Goal: Communication & Community: Answer question/provide support

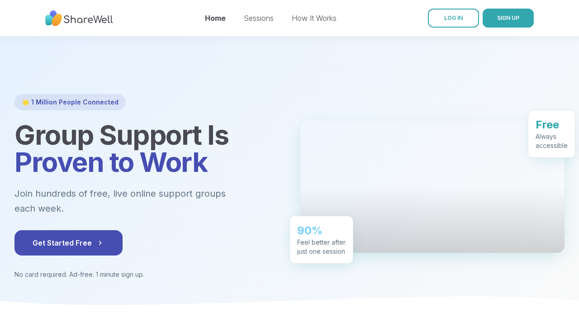
click at [436, 19] on link "LOG IN" at bounding box center [453, 18] width 51 height 19
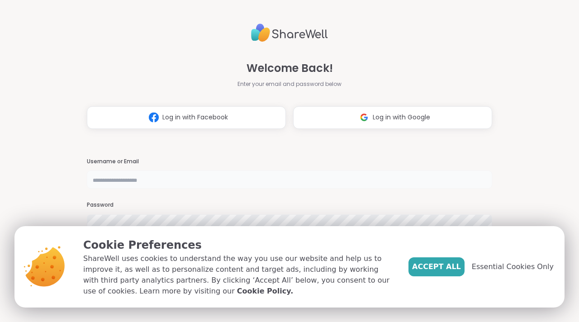
type input "*******"
click at [445, 272] on span "Accept All" at bounding box center [436, 267] width 49 height 11
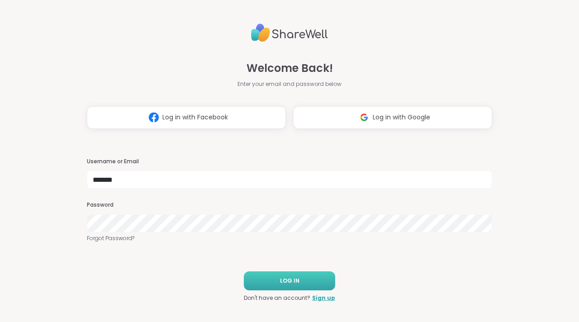
click at [280, 284] on button "LOG IN" at bounding box center [289, 281] width 91 height 19
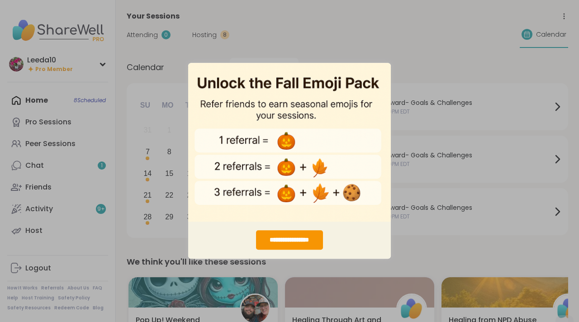
click at [456, 240] on div "**********" at bounding box center [289, 161] width 579 height 322
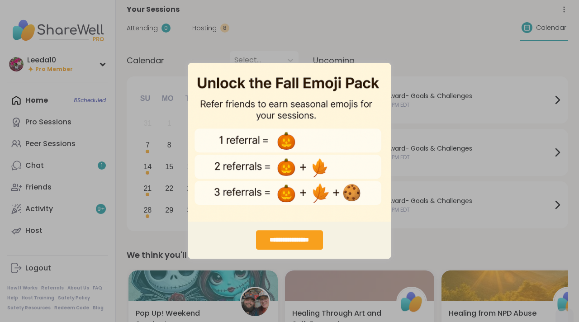
click at [287, 239] on div "**********" at bounding box center [289, 240] width 67 height 19
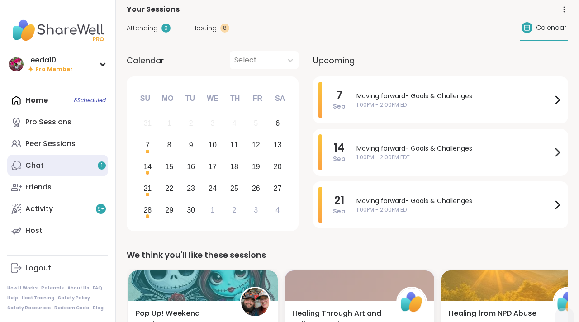
click at [33, 167] on div "Chat 1" at bounding box center [34, 166] width 19 height 10
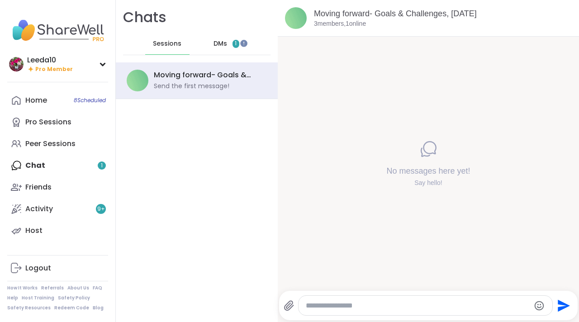
click at [220, 45] on span "DMs" at bounding box center [221, 43] width 14 height 9
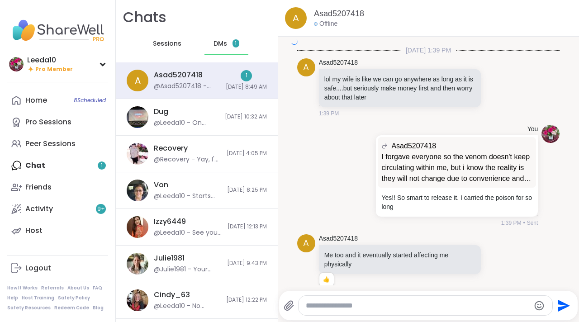
scroll to position [7798, 0]
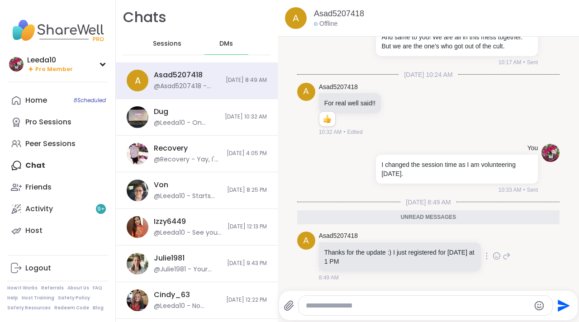
click at [502, 258] on div at bounding box center [497, 256] width 28 height 11
click at [497, 256] on icon at bounding box center [497, 256] width 8 height 9
click at [404, 243] on div "Select Reaction: Thumbs up" at bounding box center [405, 242] width 8 height 8
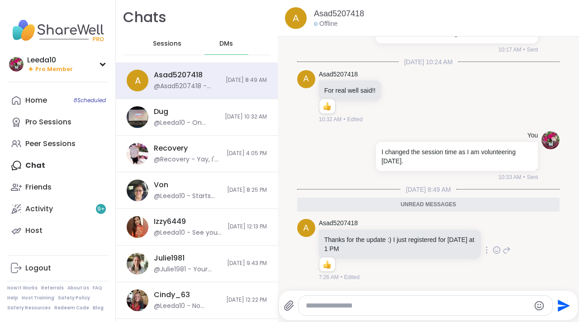
click at [359, 305] on textarea "Type your message" at bounding box center [418, 305] width 224 height 9
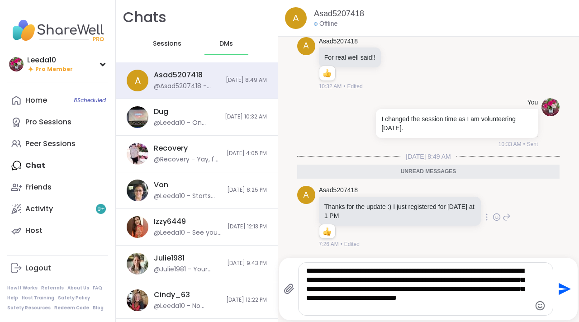
click at [419, 306] on textarea "**********" at bounding box center [418, 289] width 224 height 45
type textarea "**********"
click at [565, 292] on icon "Send" at bounding box center [565, 289] width 12 height 12
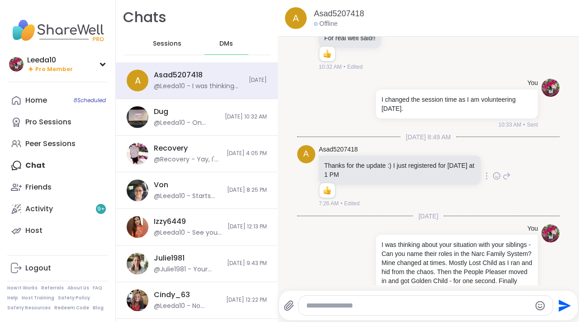
scroll to position [7891, 0]
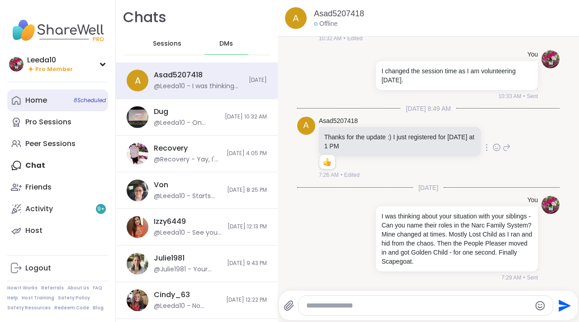
click at [23, 105] on link "Home 8 Scheduled" at bounding box center [57, 101] width 101 height 22
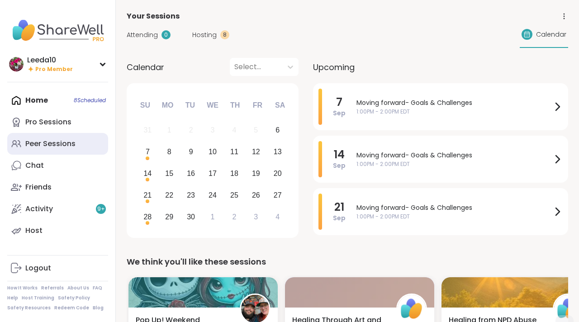
click at [29, 145] on div "Peer Sessions" at bounding box center [50, 144] width 50 height 10
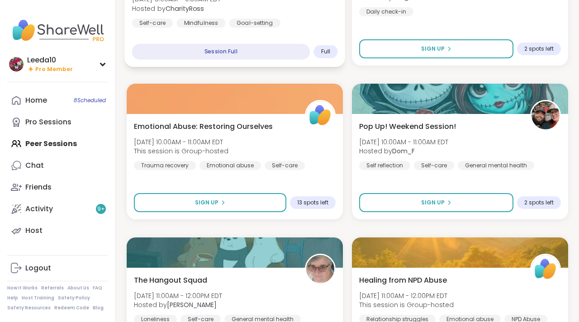
scroll to position [200, 0]
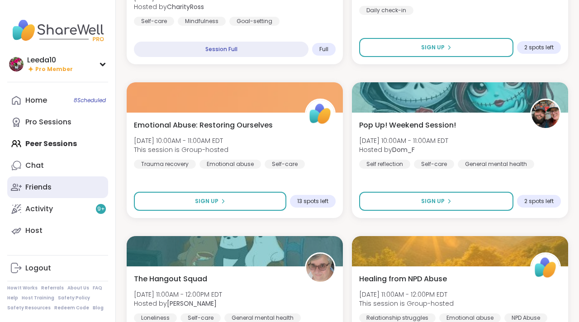
click at [33, 186] on div "Friends" at bounding box center [38, 187] width 26 height 10
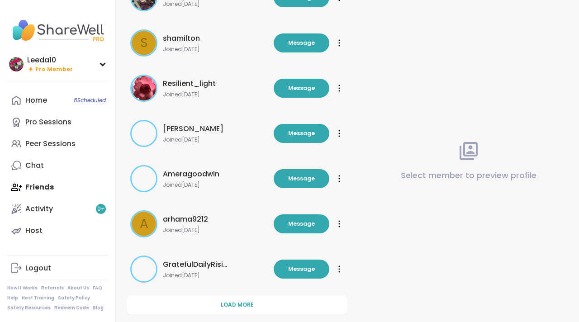
scroll to position [259, 0]
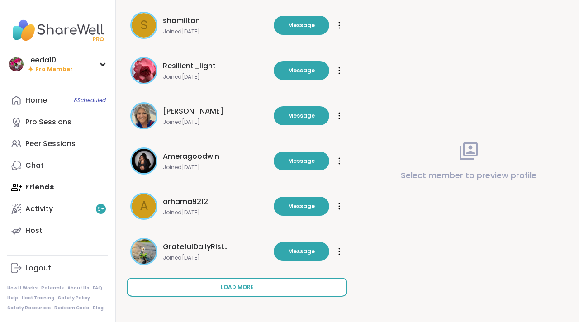
click at [232, 286] on span "Load more" at bounding box center [237, 287] width 33 height 8
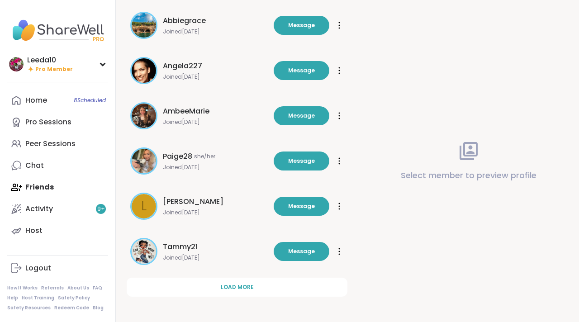
scroll to position [0, 0]
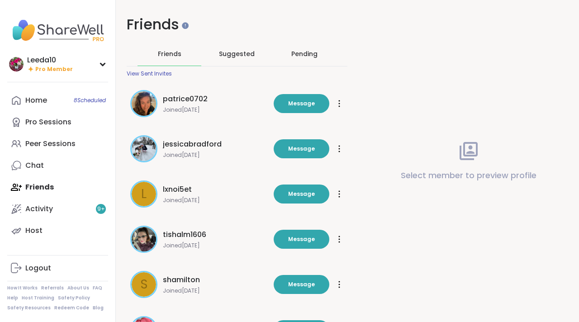
click at [243, 54] on span "Suggested" at bounding box center [237, 53] width 36 height 9
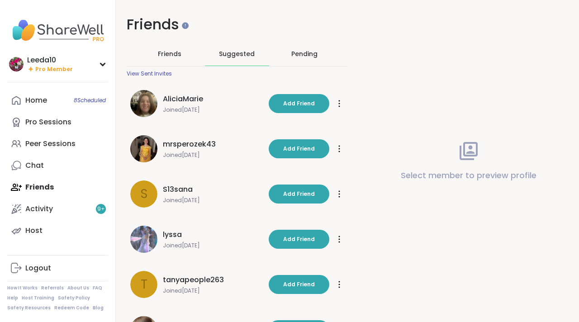
click at [297, 54] on div "Pending" at bounding box center [305, 53] width 26 height 9
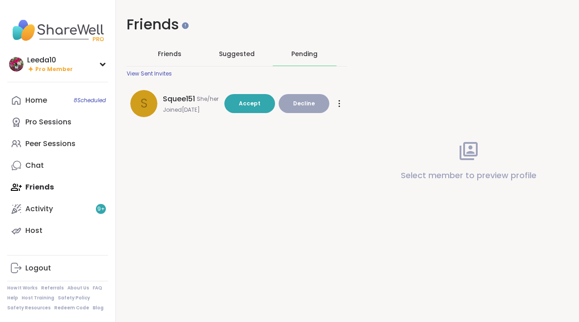
click at [240, 57] on span "Suggested" at bounding box center [237, 53] width 36 height 9
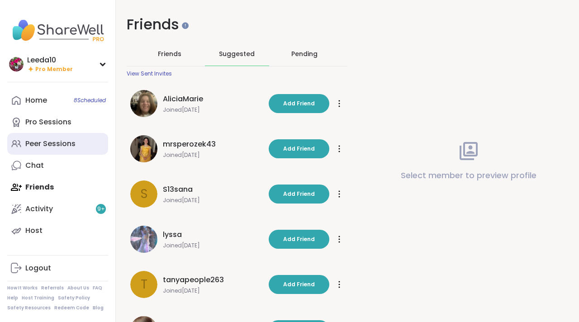
click at [31, 142] on div "Peer Sessions" at bounding box center [50, 144] width 50 height 10
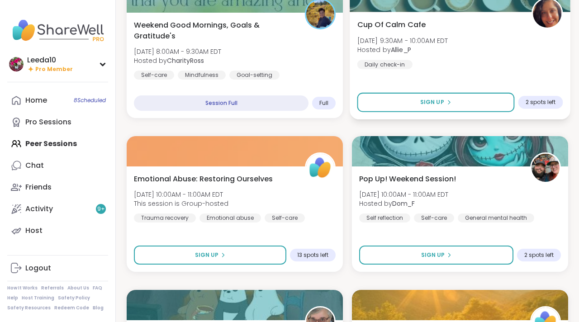
scroll to position [146, 0]
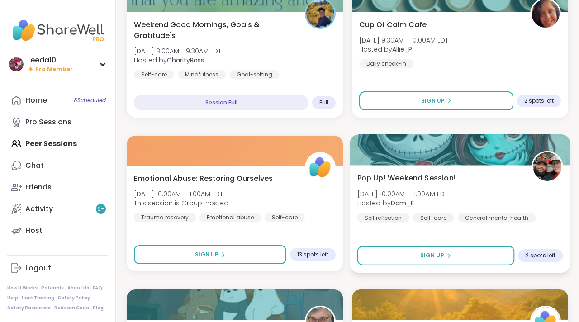
click at [547, 170] on img at bounding box center [547, 167] width 29 height 29
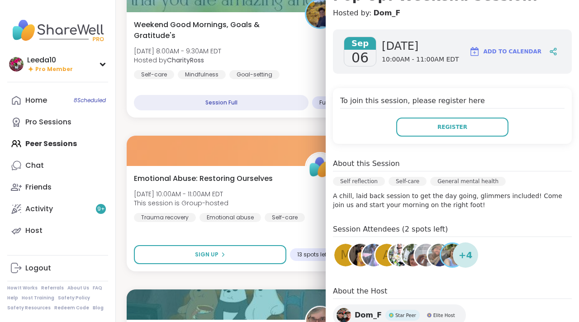
scroll to position [0, 0]
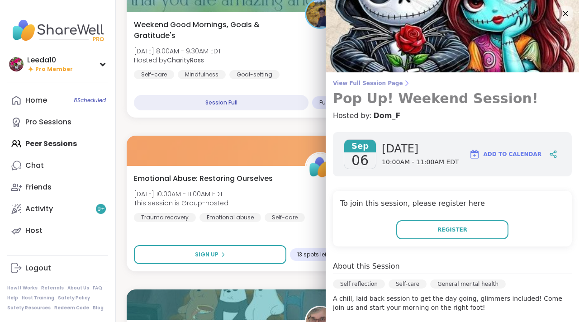
click at [403, 84] on icon at bounding box center [406, 83] width 7 height 7
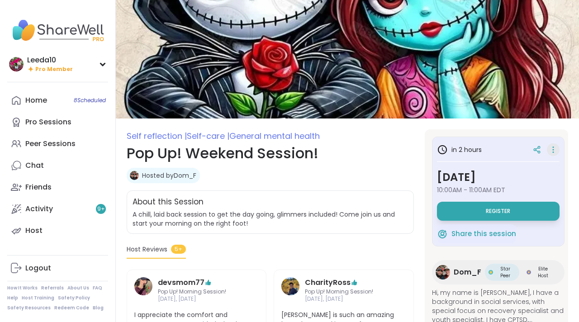
click at [554, 150] on icon at bounding box center [553, 150] width 9 height 13
click at [540, 148] on icon at bounding box center [539, 148] width 2 height 2
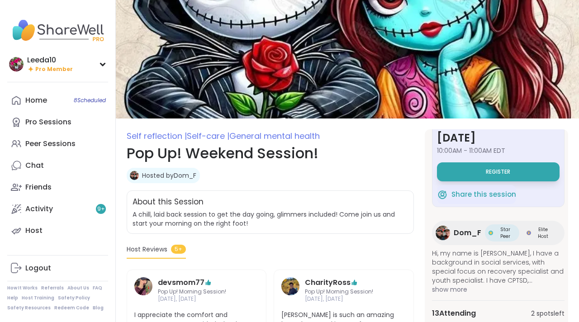
click at [443, 230] on img at bounding box center [443, 233] width 14 height 14
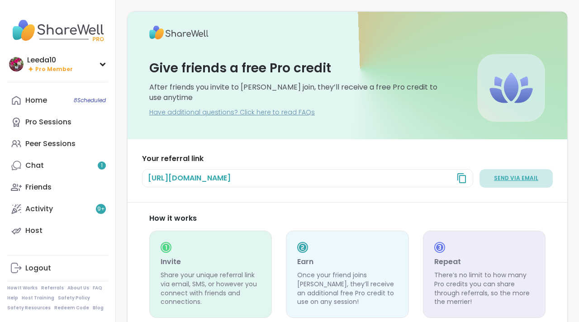
click at [525, 177] on span "Send via email" at bounding box center [516, 179] width 44 height 8
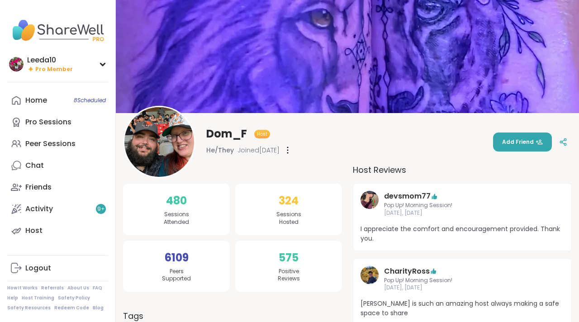
click at [289, 152] on icon at bounding box center [288, 150] width 2 height 7
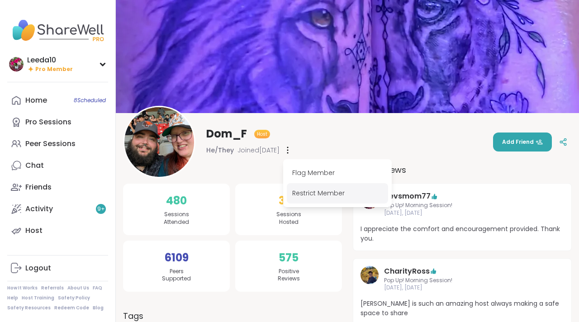
click at [308, 192] on div "Restrict Member" at bounding box center [337, 193] width 101 height 20
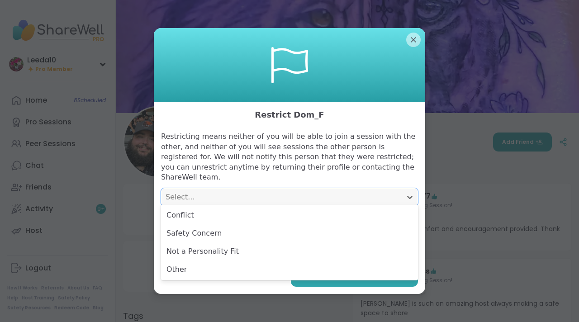
click at [245, 192] on div "Select..." at bounding box center [282, 197] width 232 height 11
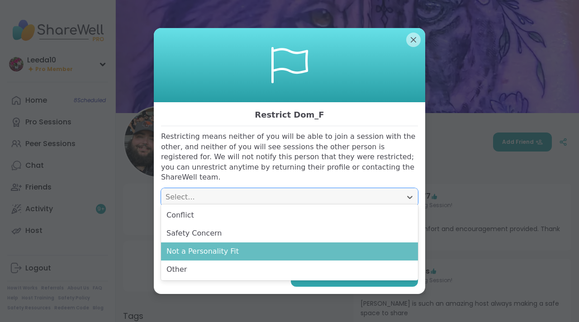
click at [239, 255] on div "Not a Personality Fit" at bounding box center [289, 252] width 257 height 18
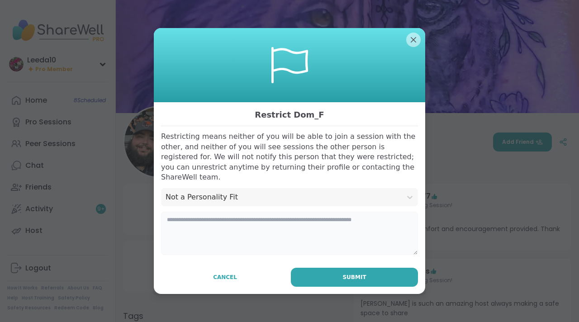
click at [275, 231] on textarea at bounding box center [289, 233] width 257 height 43
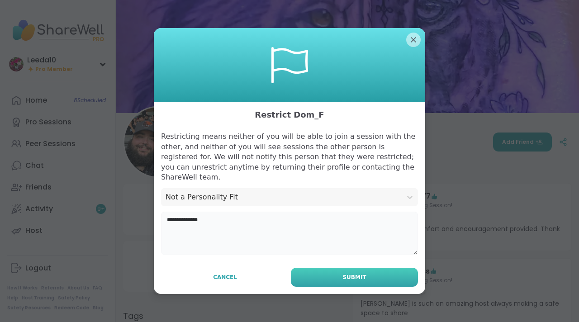
type textarea "**********"
click at [383, 275] on button "Submit" at bounding box center [354, 277] width 127 height 19
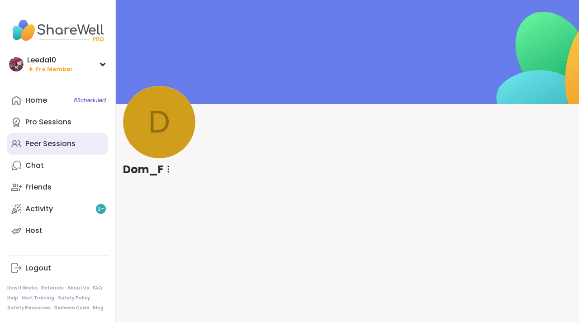
click at [68, 147] on div "Peer Sessions" at bounding box center [50, 144] width 50 height 10
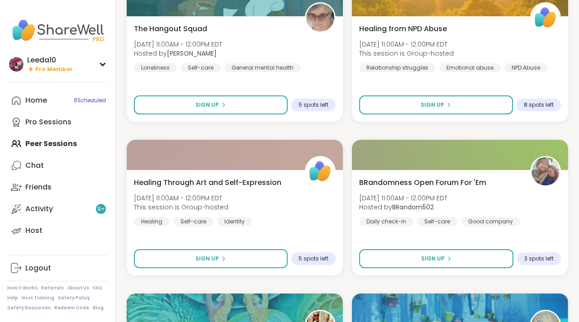
scroll to position [299, 0]
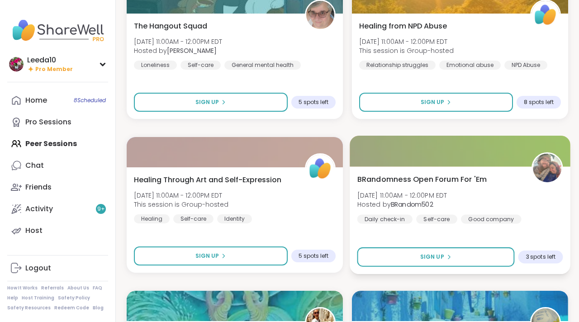
click at [557, 176] on img at bounding box center [547, 168] width 29 height 29
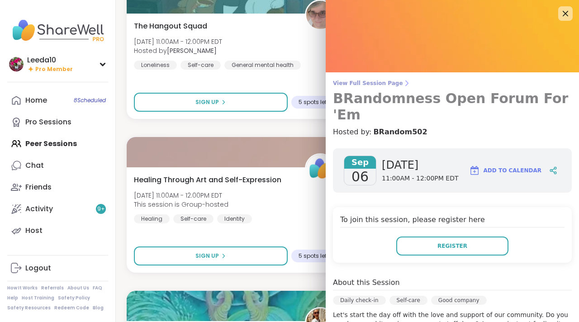
click at [376, 80] on span "View Full Session Page" at bounding box center [452, 83] width 239 height 7
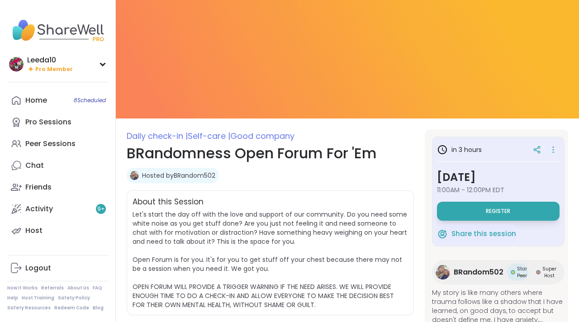
click at [202, 177] on link "Hosted by BRandom502" at bounding box center [178, 175] width 73 height 9
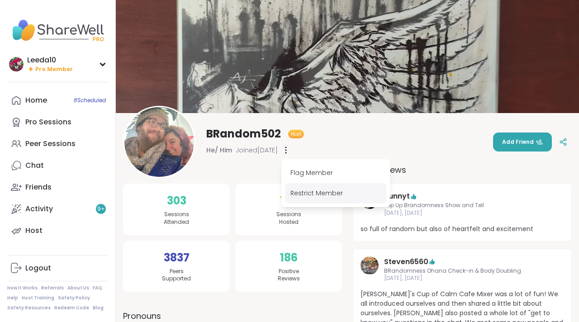
click at [315, 191] on div "Restrict Member" at bounding box center [335, 193] width 101 height 20
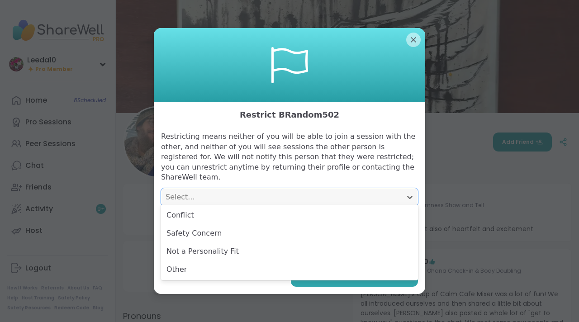
click at [291, 195] on div "Select..." at bounding box center [282, 197] width 232 height 11
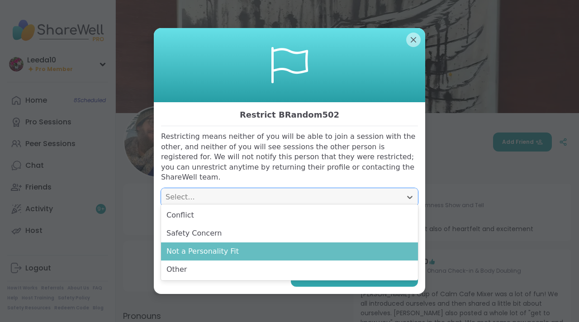
click at [283, 250] on div "Not a Personality Fit" at bounding box center [289, 252] width 257 height 18
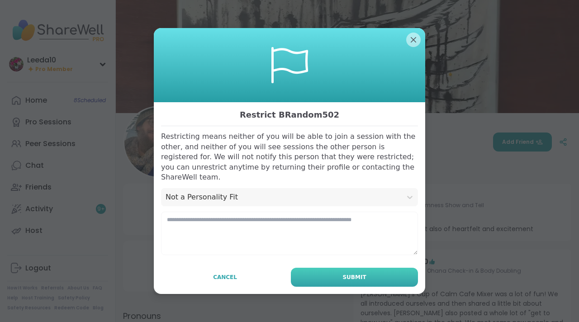
click at [318, 268] on button "Submit" at bounding box center [354, 277] width 127 height 19
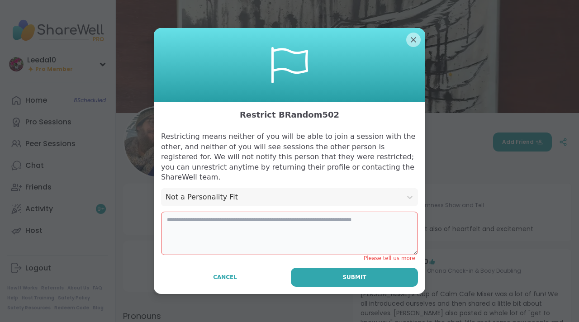
click at [302, 237] on textarea at bounding box center [289, 233] width 257 height 43
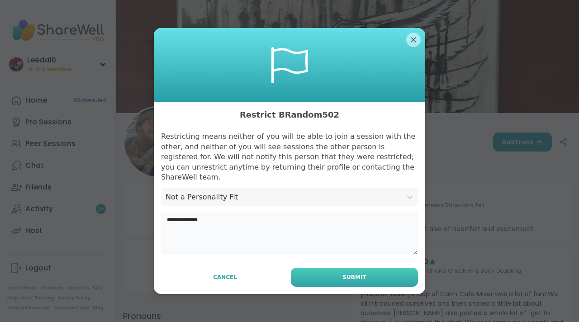
type textarea "**********"
click at [360, 273] on span "Submit" at bounding box center [355, 277] width 24 height 8
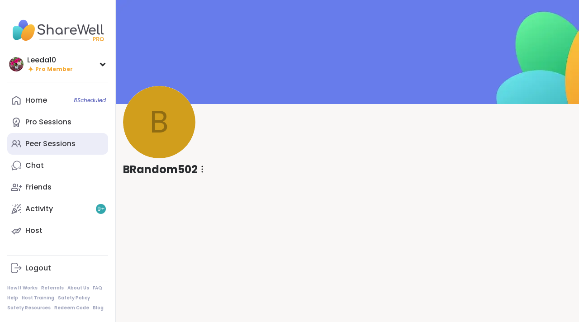
click at [67, 152] on link "Peer Sessions" at bounding box center [57, 144] width 101 height 22
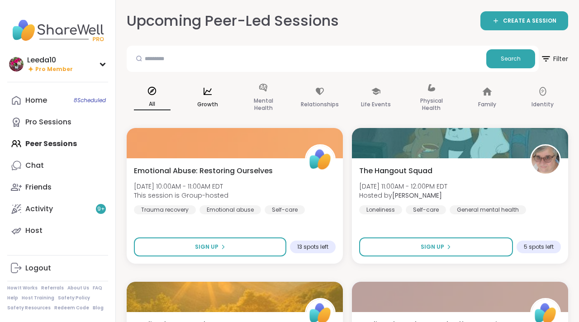
click at [210, 100] on p "Growth" at bounding box center [207, 104] width 21 height 11
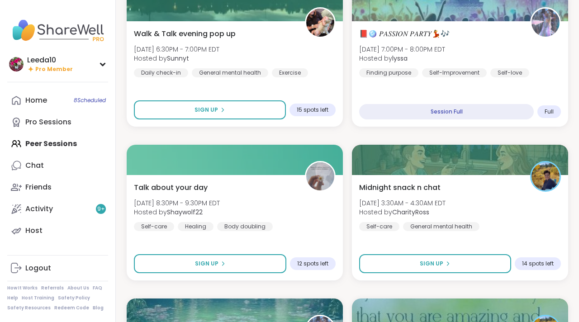
scroll to position [773, 0]
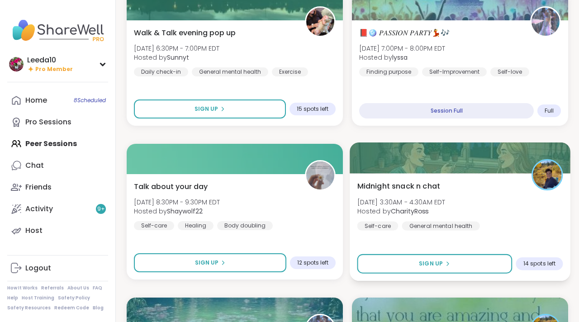
click at [412, 212] on b "CharityRoss" at bounding box center [410, 211] width 38 height 9
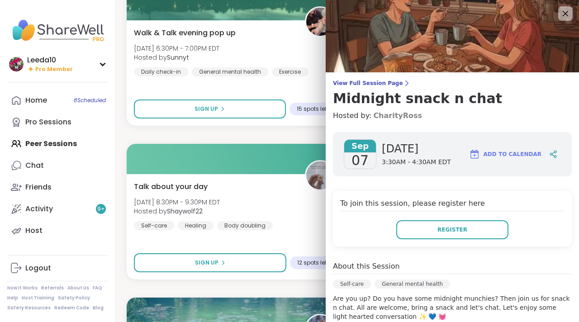
click at [385, 114] on link "CharityRoss" at bounding box center [397, 115] width 49 height 11
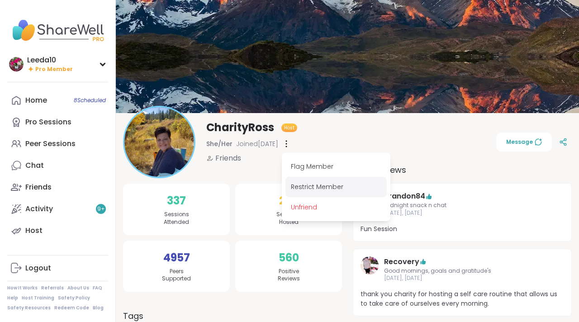
click at [302, 187] on div "Restrict Member" at bounding box center [336, 187] width 101 height 20
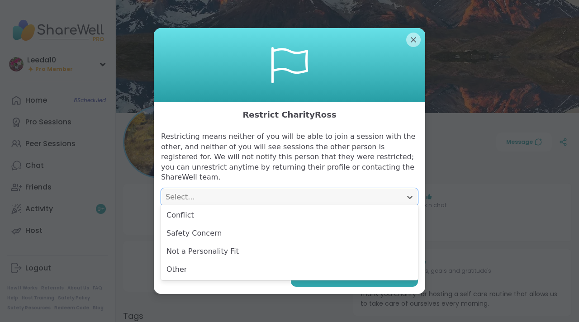
click at [273, 196] on div "Select..." at bounding box center [282, 197] width 232 height 11
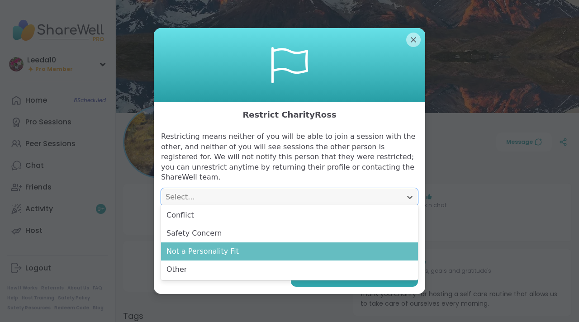
click at [266, 258] on div "Not a Personality Fit" at bounding box center [289, 252] width 257 height 18
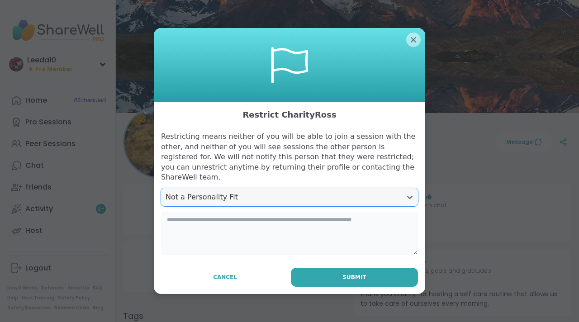
click at [241, 225] on textarea at bounding box center [289, 233] width 257 height 43
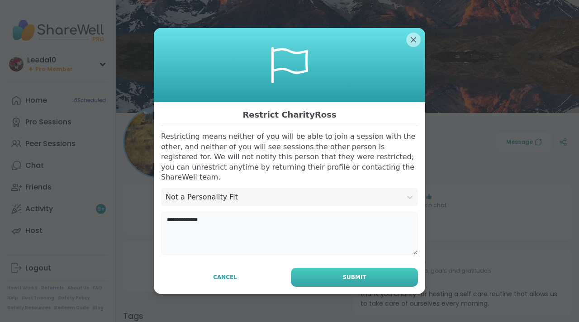
type textarea "**********"
click at [321, 272] on button "Submit" at bounding box center [354, 277] width 127 height 19
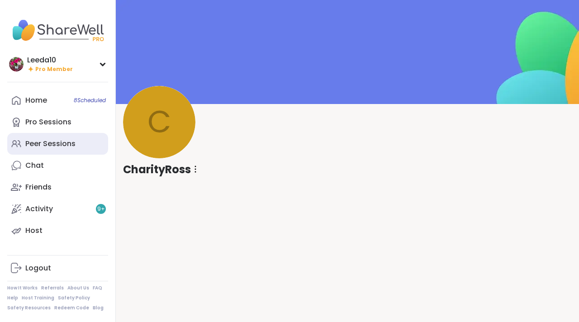
click at [52, 146] on div "Peer Sessions" at bounding box center [50, 144] width 50 height 10
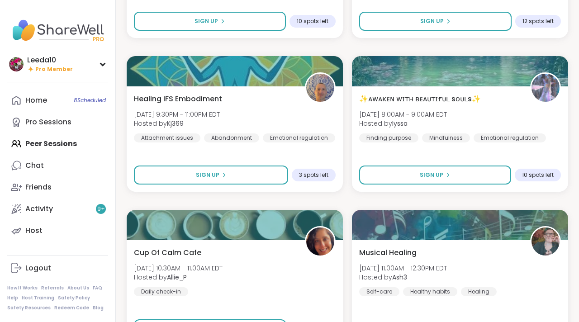
scroll to position [1518, 0]
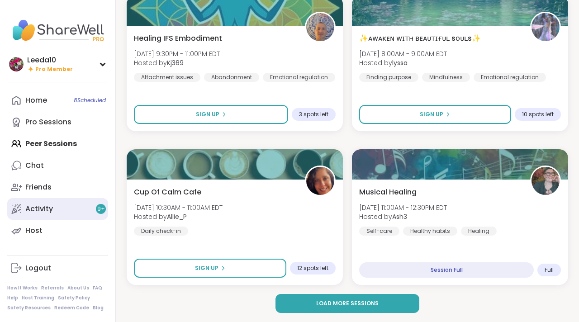
click at [58, 212] on link "Activity 9 +" at bounding box center [57, 209] width 101 height 22
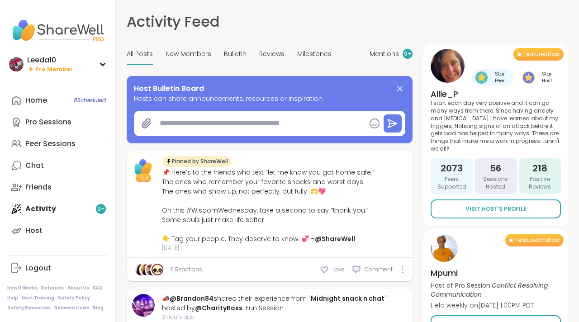
type textarea "*"
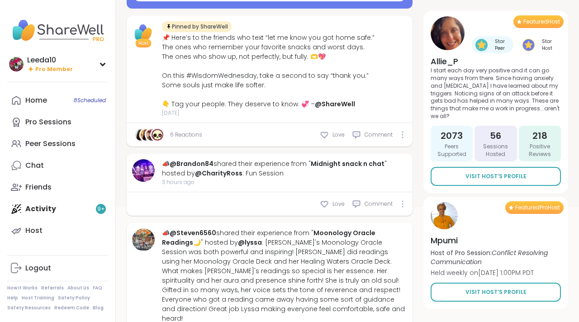
scroll to position [138, 0]
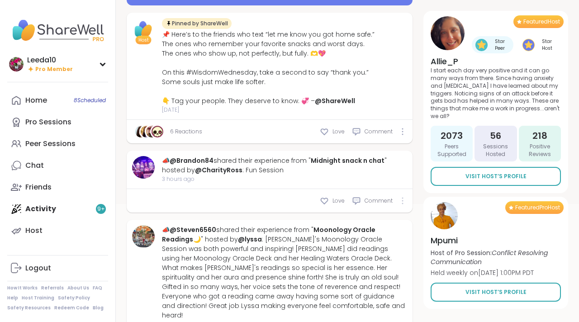
click at [402, 199] on icon at bounding box center [403, 200] width 2 height 7
click at [402, 218] on icon at bounding box center [403, 217] width 7 height 7
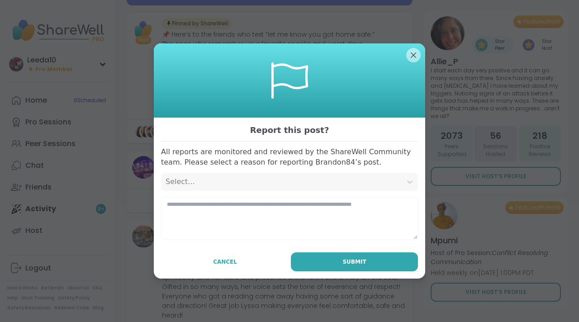
click at [343, 178] on div "Select..." at bounding box center [282, 182] width 232 height 11
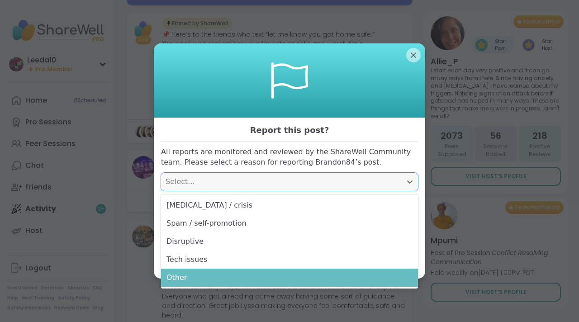
click at [325, 286] on div "Other" at bounding box center [289, 278] width 257 height 18
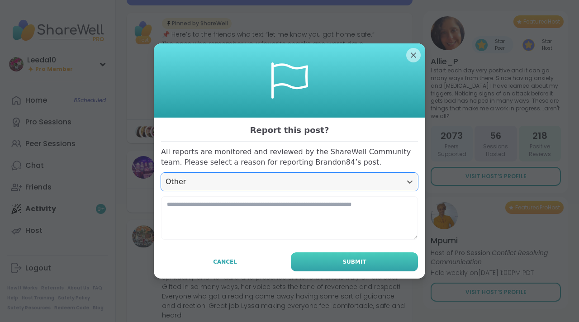
click at [336, 256] on button "Submit" at bounding box center [354, 262] width 127 height 19
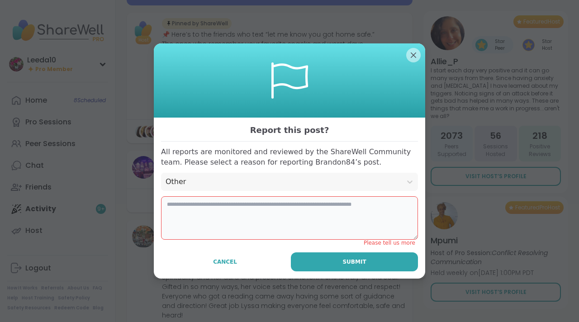
click at [327, 220] on textarea at bounding box center [289, 217] width 257 height 43
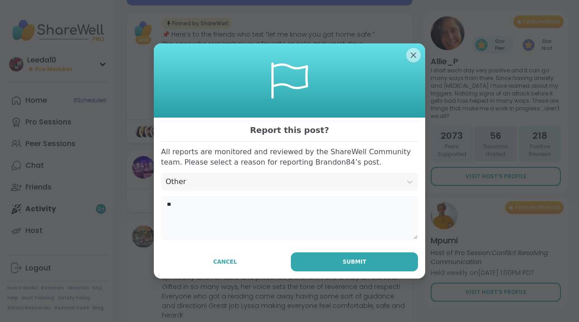
type textarea "*"
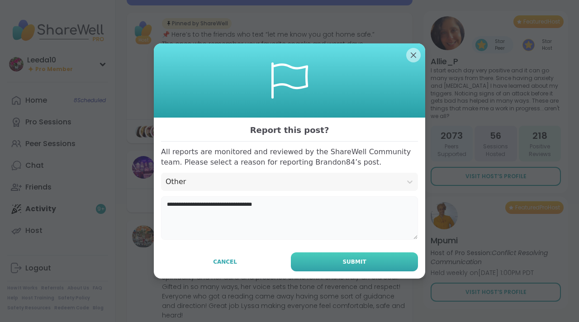
type textarea "**********"
click at [366, 262] on button "Submit" at bounding box center [354, 262] width 127 height 19
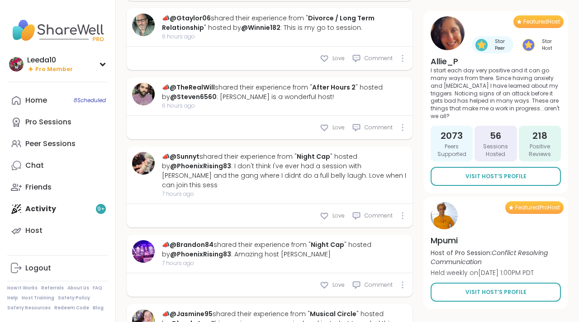
scroll to position [811, 0]
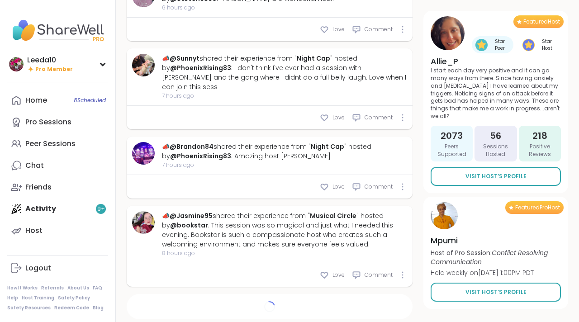
type textarea "*"
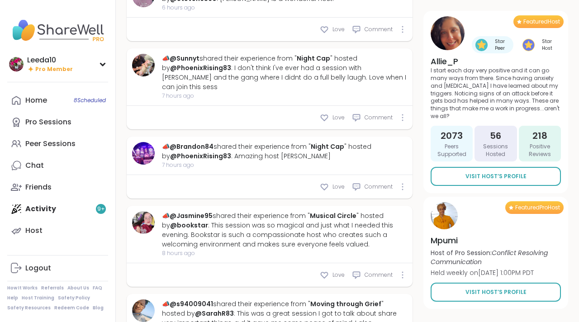
click at [31, 205] on div "Home 8 Scheduled Pro Sessions Peer Sessions Chat Friends Activity 9 + Host" at bounding box center [57, 166] width 101 height 152
click at [34, 100] on div "Home 8 Scheduled" at bounding box center [36, 101] width 22 height 10
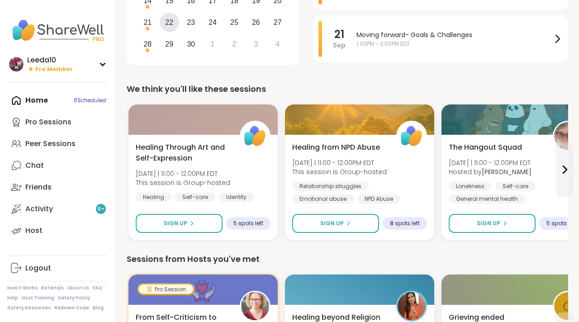
scroll to position [173, 0]
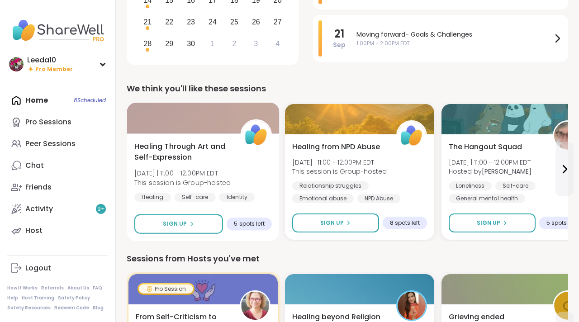
click at [215, 181] on span "This session is Group-hosted" at bounding box center [182, 182] width 96 height 9
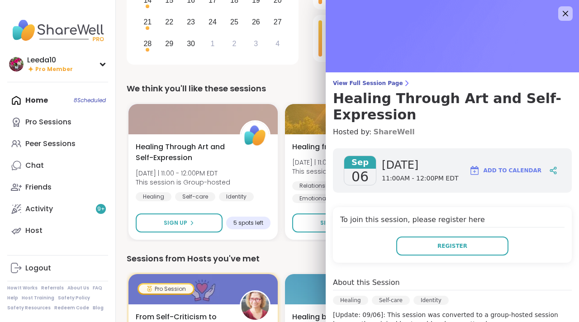
click at [395, 133] on link "ShareWell" at bounding box center [393, 132] width 41 height 11
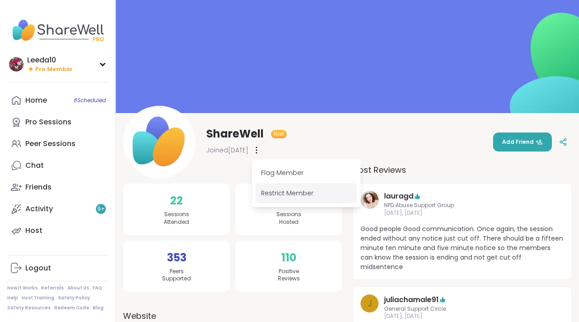
click at [275, 192] on div "Restrict Member" at bounding box center [306, 193] width 101 height 20
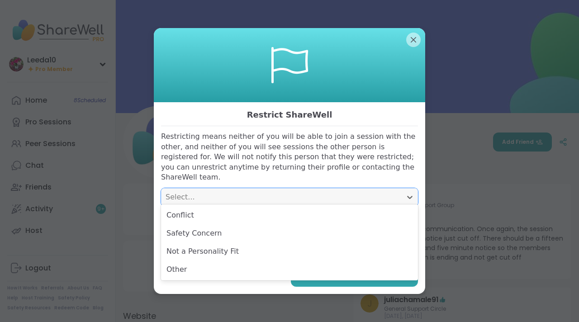
click at [252, 196] on div "Select..." at bounding box center [282, 197] width 232 height 11
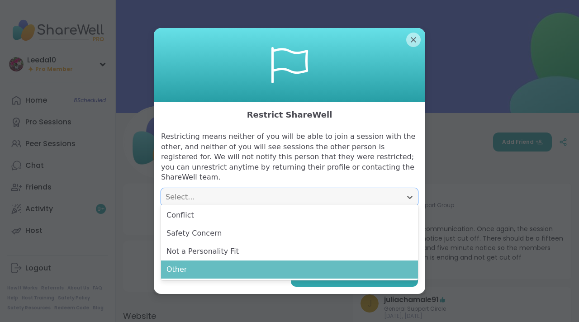
click at [251, 271] on div "Other" at bounding box center [289, 270] width 257 height 18
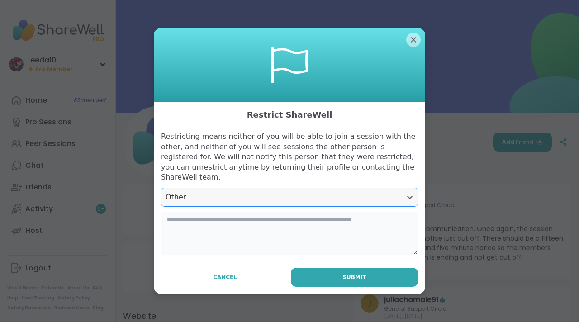
click at [253, 216] on textarea at bounding box center [289, 233] width 257 height 43
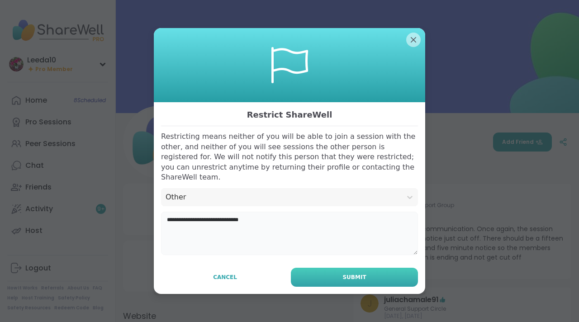
type textarea "**********"
click at [317, 269] on button "Submit" at bounding box center [354, 277] width 127 height 19
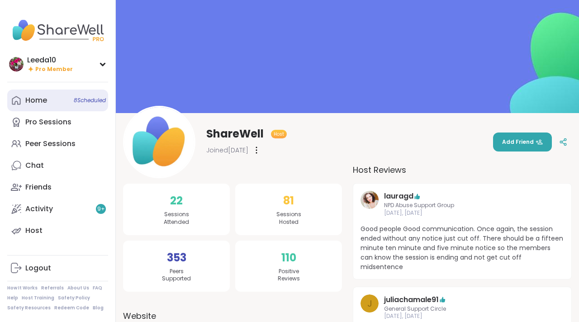
click at [40, 97] on div "Home 8 Scheduled" at bounding box center [36, 101] width 22 height 10
